Goal: Find specific page/section: Find specific page/section

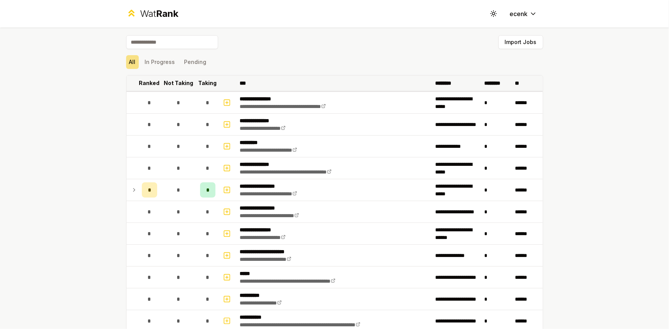
click at [143, 85] on p "Ranked" at bounding box center [149, 83] width 21 height 8
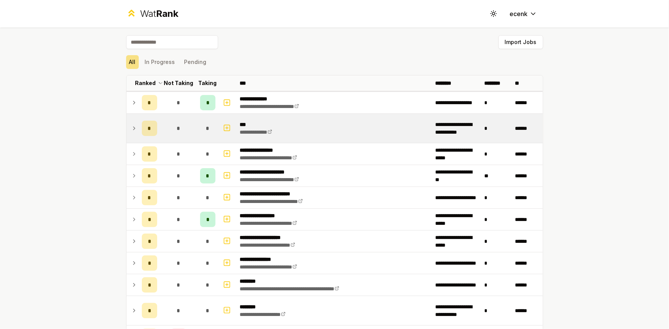
click at [131, 128] on icon at bounding box center [134, 128] width 6 height 9
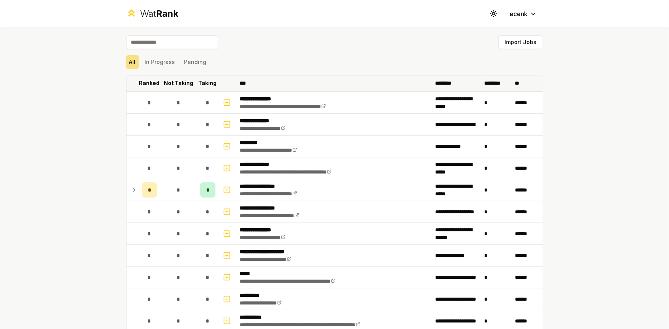
click at [145, 80] on p "Ranked" at bounding box center [149, 83] width 21 height 8
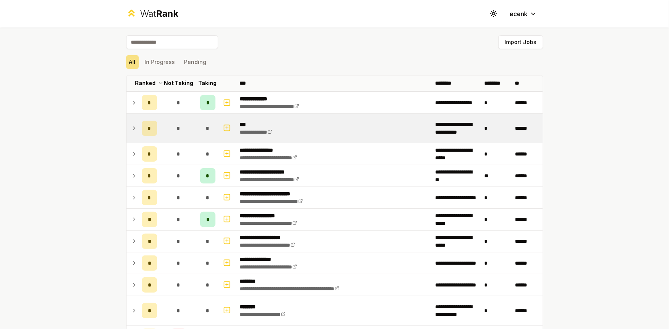
click at [131, 130] on icon at bounding box center [134, 128] width 6 height 9
